Goal: Find specific page/section: Find specific page/section

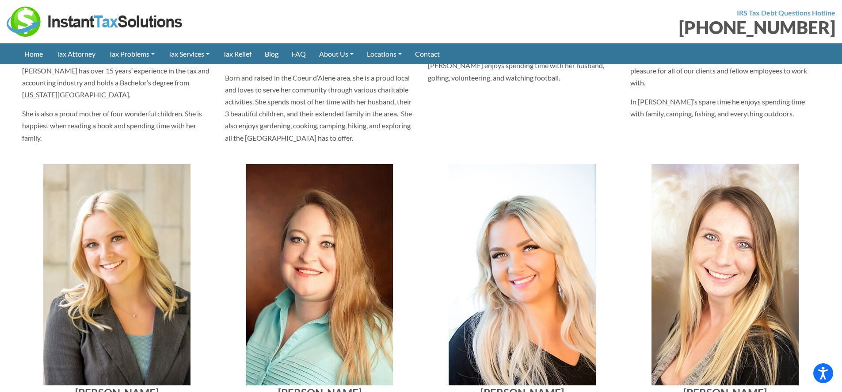
click at [113, 25] on img at bounding box center [95, 22] width 177 height 30
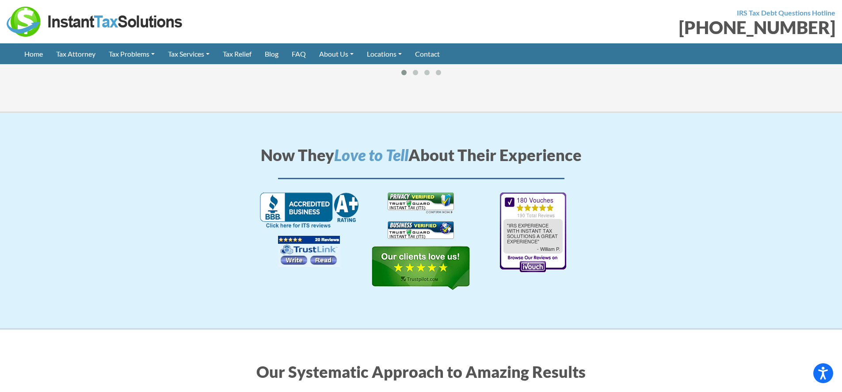
scroll to position [1370, 0]
click at [315, 192] on img at bounding box center [309, 210] width 99 height 36
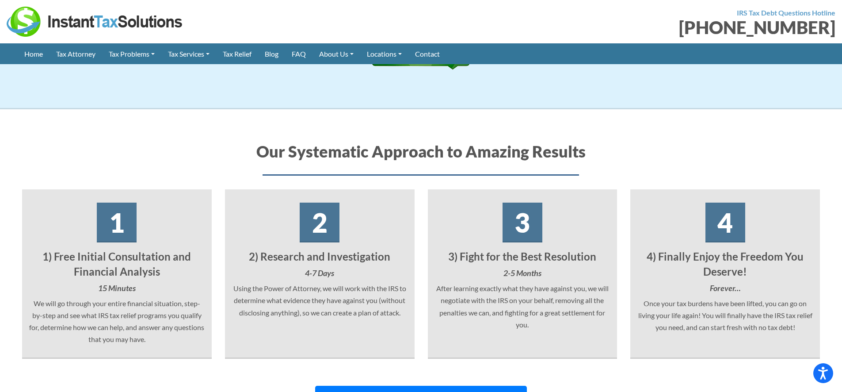
scroll to position [1590, 0]
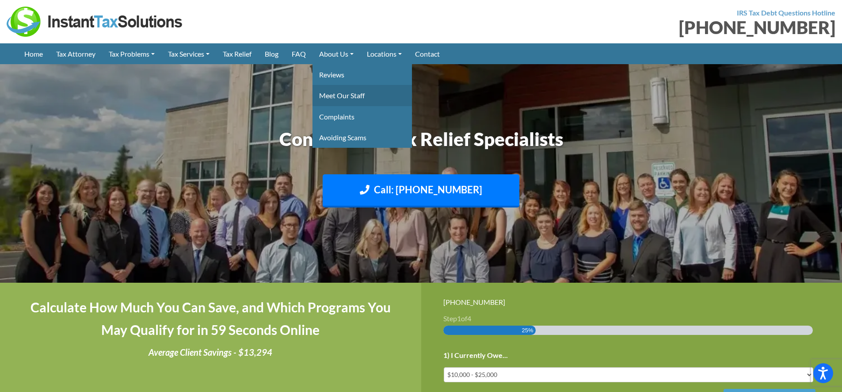
click at [352, 94] on link "Meet Our Staff" at bounding box center [362, 95] width 99 height 21
